Goal: Information Seeking & Learning: Learn about a topic

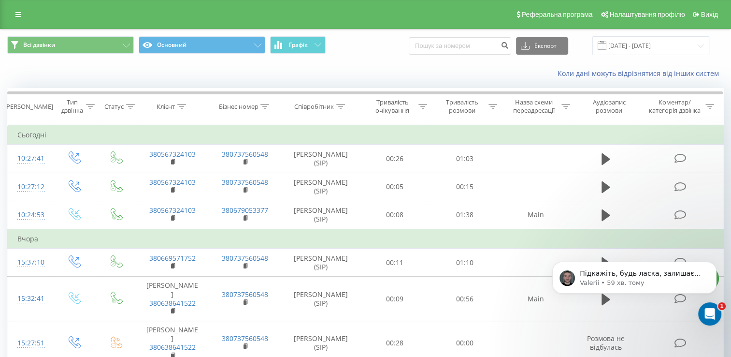
scroll to position [638, 0]
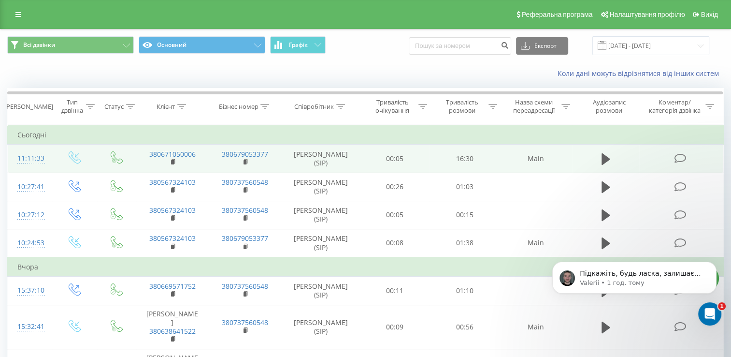
click at [679, 159] on icon at bounding box center [681, 158] width 12 height 10
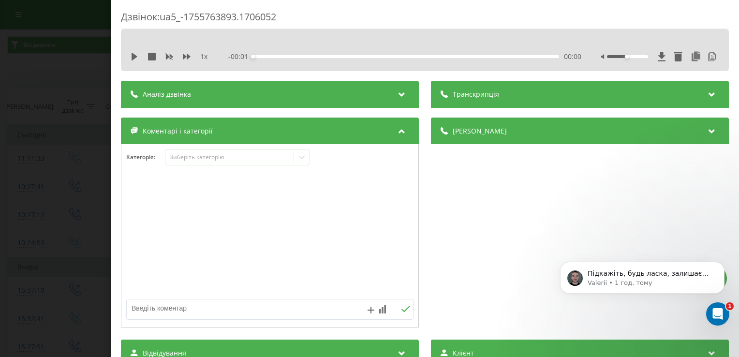
click at [296, 88] on div "Аналіз дзвінка" at bounding box center [270, 94] width 298 height 27
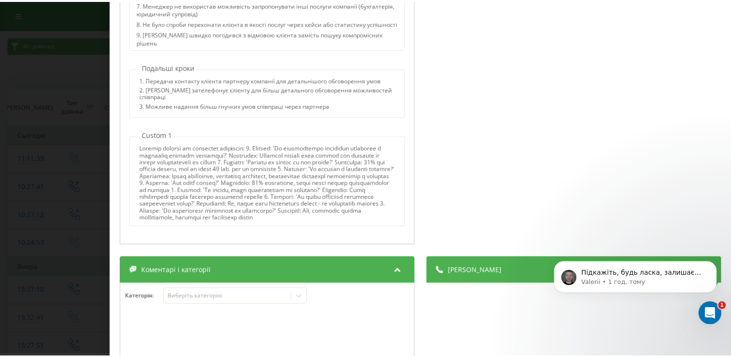
scroll to position [145, 0]
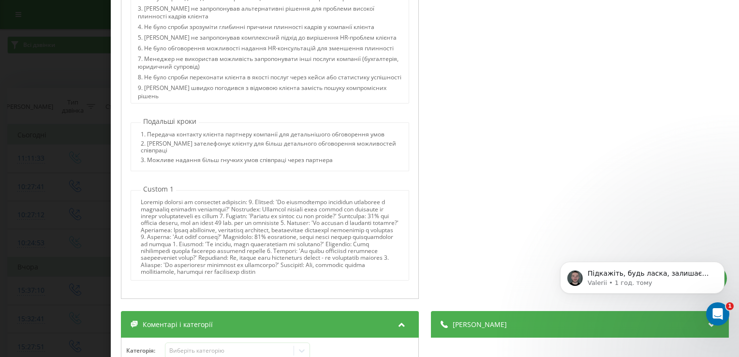
click at [94, 75] on div "Дзвінок : ua5_-1755763893.1706052 1 x - 16:30 00:00 00:00 Транскрипція 00:02 Сл…" at bounding box center [369, 178] width 739 height 357
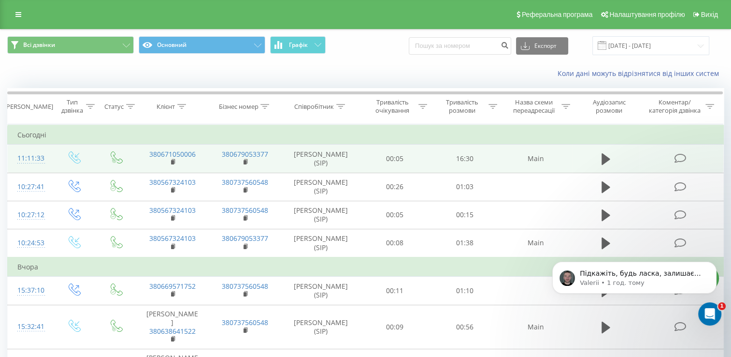
click at [680, 159] on icon at bounding box center [681, 158] width 12 height 10
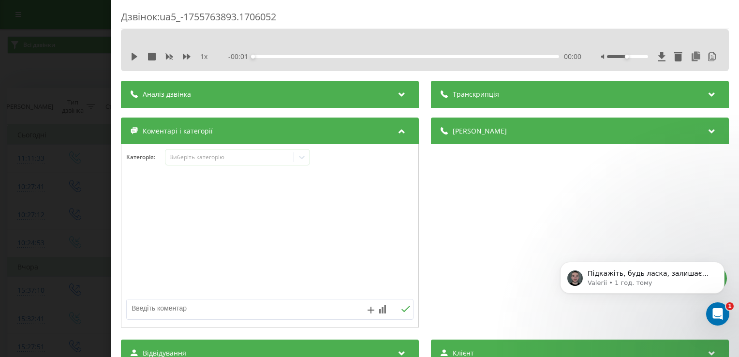
click at [327, 94] on div "Аналіз дзвінка" at bounding box center [270, 94] width 298 height 27
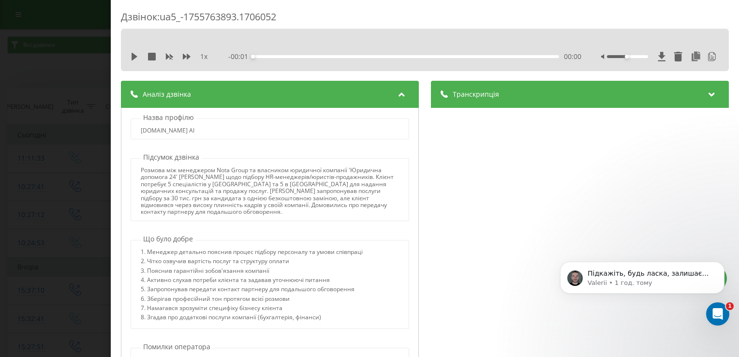
click at [87, 78] on div "Дзвінок : ua5_-1755763893.1706052 1 x - 00:01 00:00 00:00 Транскрипція 00:02 Сл…" at bounding box center [369, 178] width 739 height 357
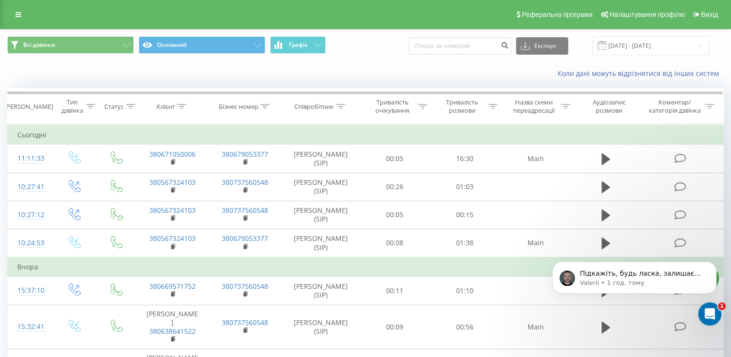
click at [70, 62] on div "Коли дані можуть відрізнятися вiд інших систем" at bounding box center [365, 73] width 730 height 23
